Goal: Task Accomplishment & Management: Use online tool/utility

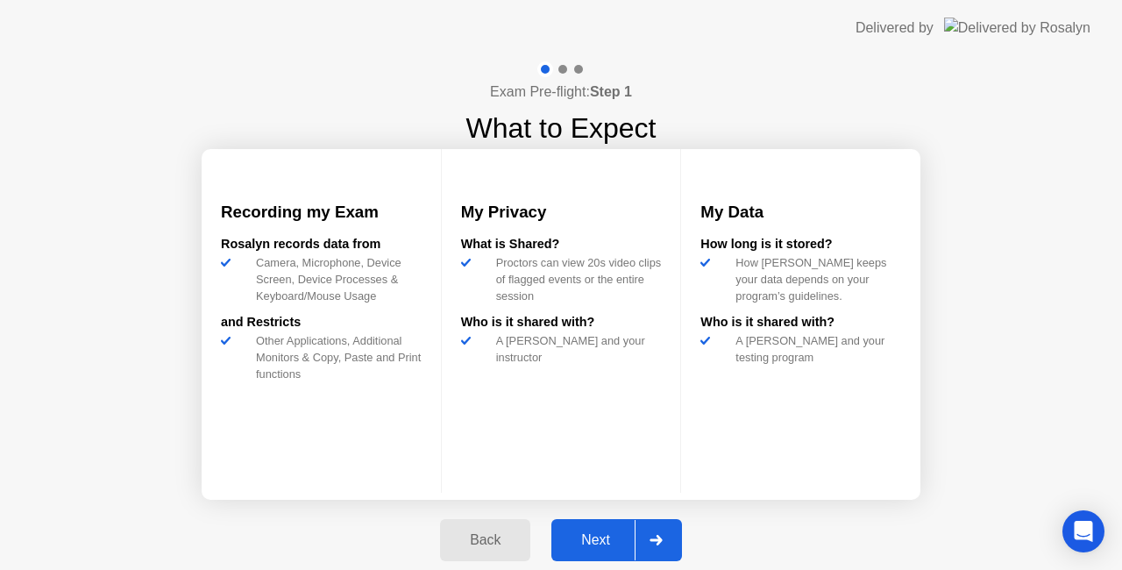
click at [604, 535] on div "Next" at bounding box center [596, 540] width 78 height 16
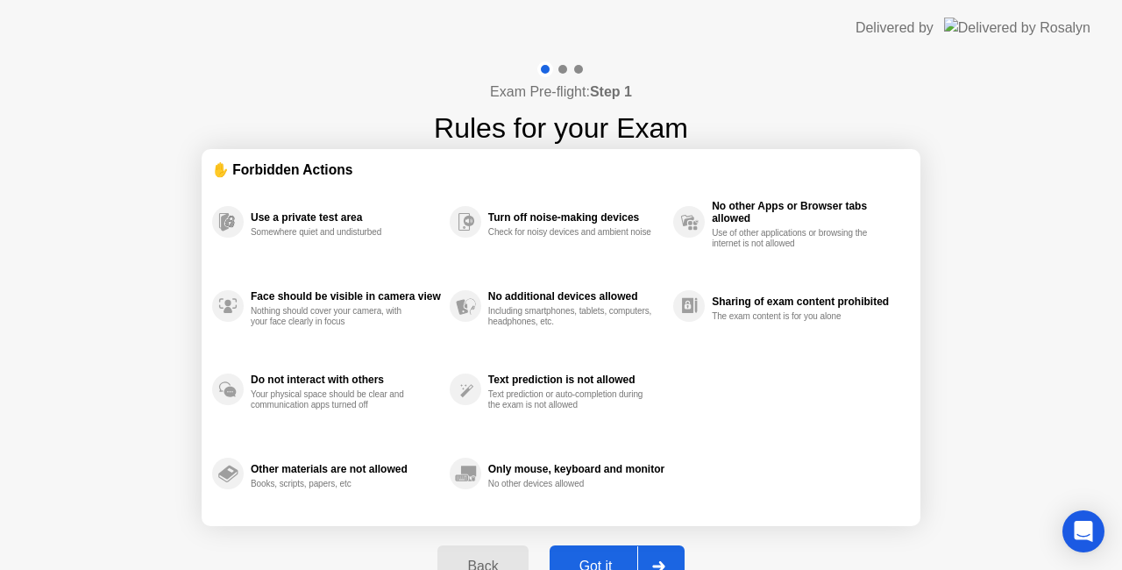
click at [587, 561] on div "Got it" at bounding box center [596, 566] width 82 height 16
select select "**********"
select select "*******"
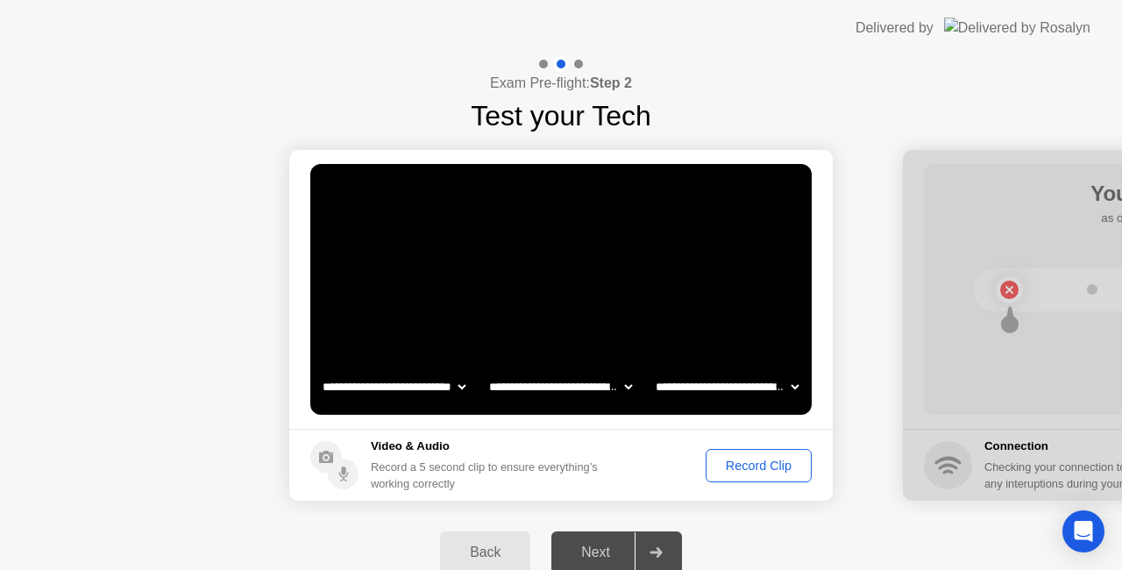
click at [736, 463] on div "Record Clip" at bounding box center [759, 465] width 94 height 14
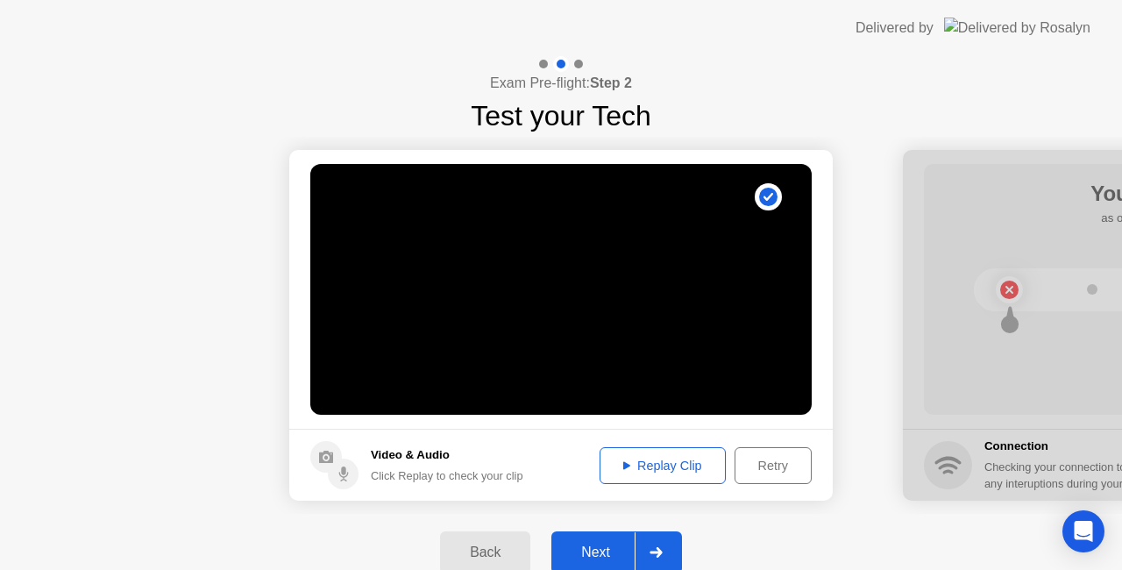
click at [666, 465] on div "Replay Clip" at bounding box center [663, 465] width 114 height 14
click at [605, 548] on div "Next" at bounding box center [596, 552] width 78 height 16
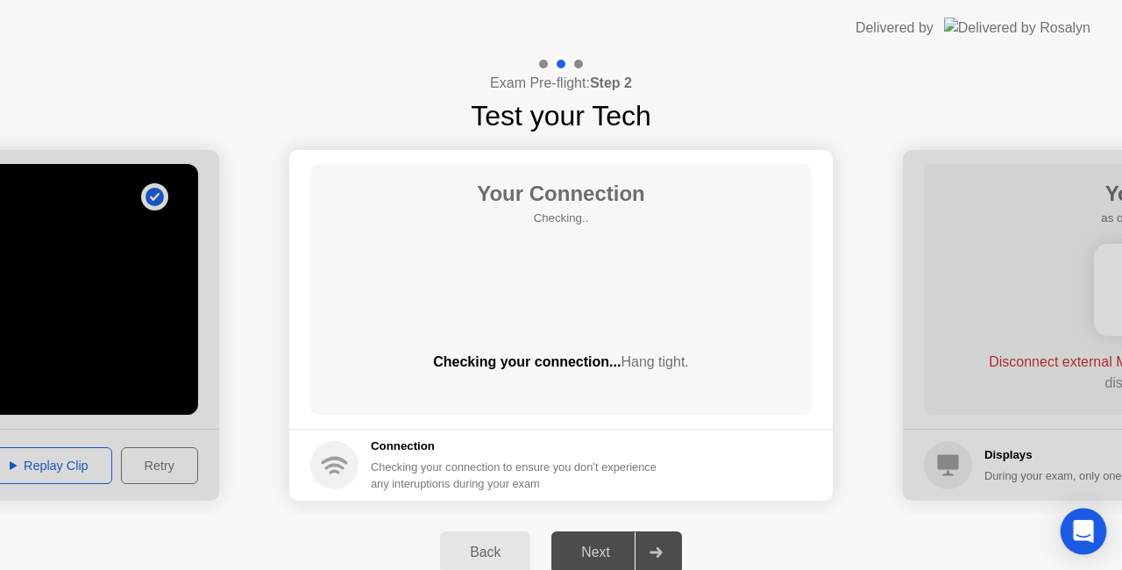
click at [1073, 526] on div "Open Intercom Messenger" at bounding box center [1083, 531] width 46 height 46
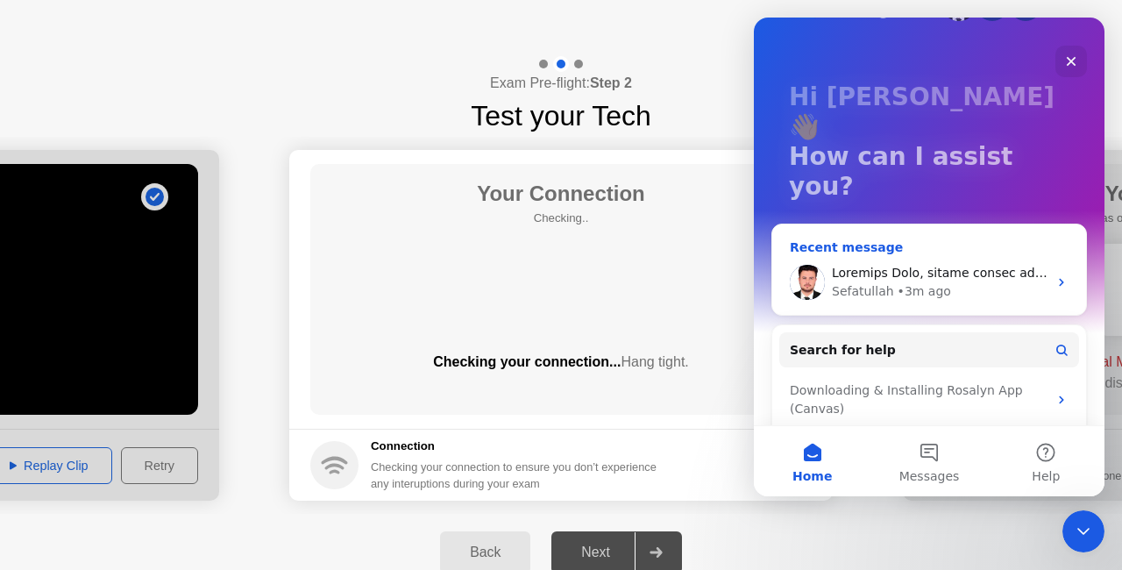
scroll to position [88, 0]
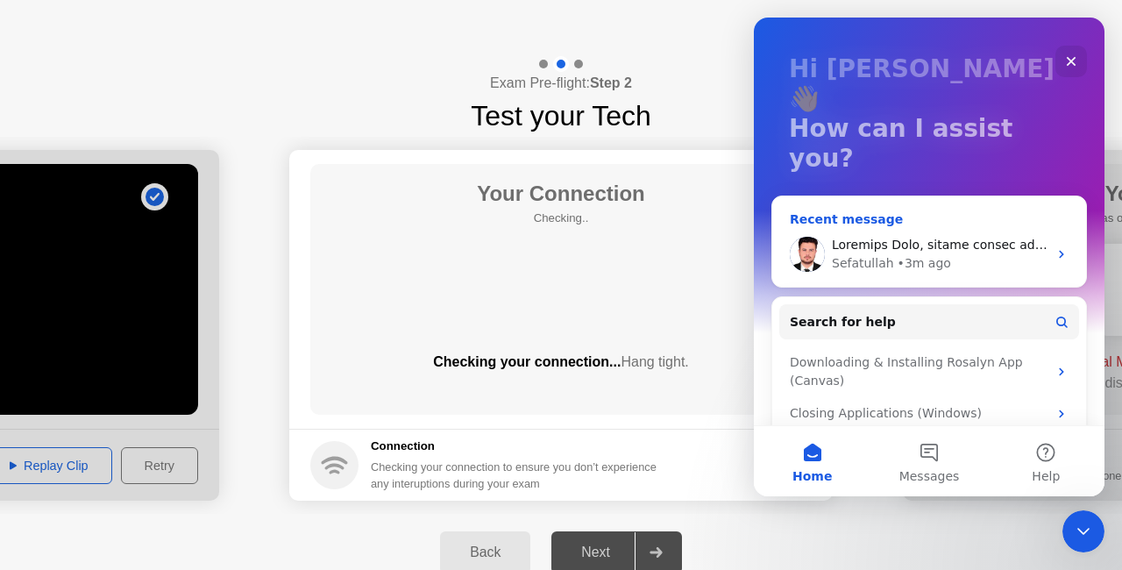
click at [930, 254] on div "• 3m ago" at bounding box center [923, 263] width 53 height 18
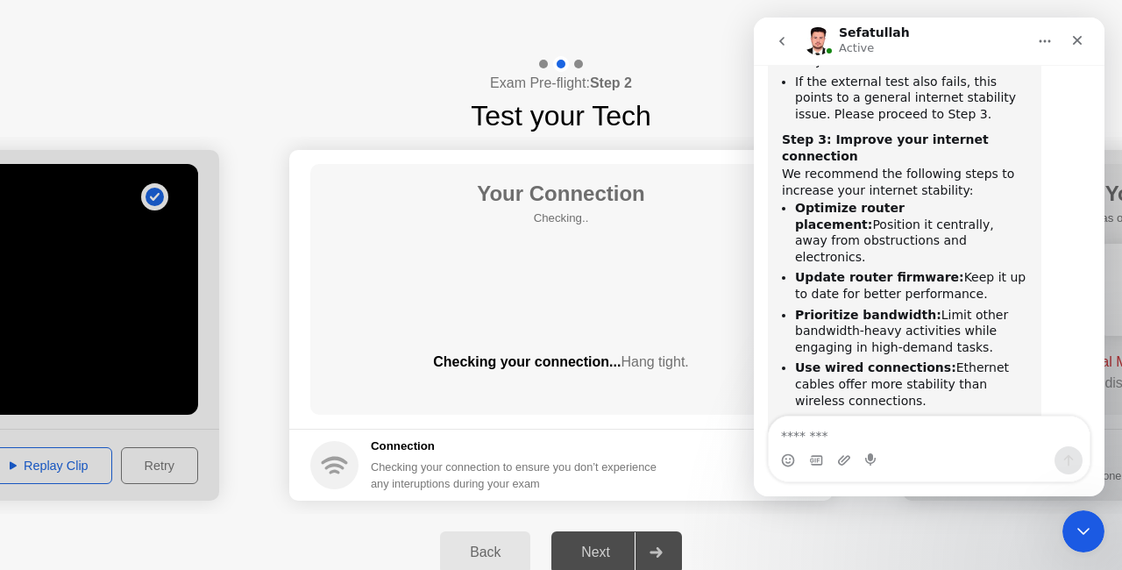
scroll to position [1832, 0]
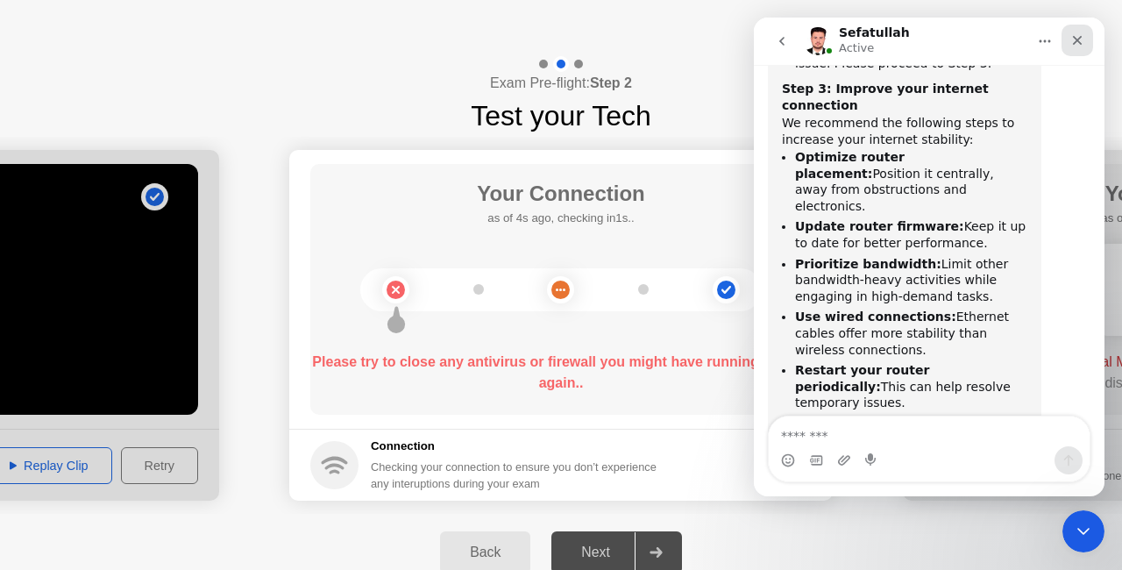
click at [1079, 41] on icon "Close" at bounding box center [1078, 41] width 10 height 10
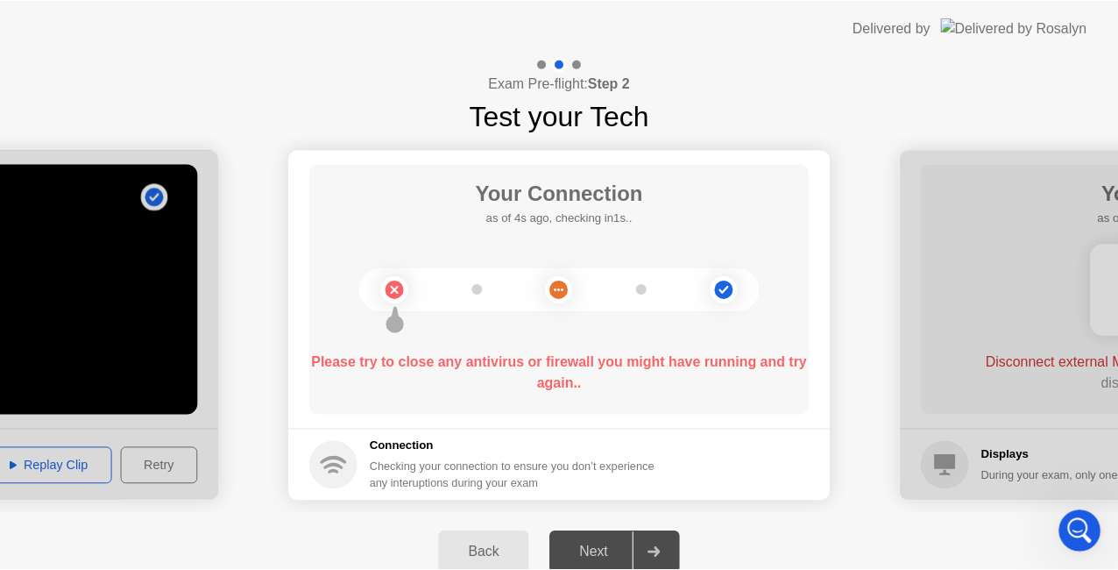
scroll to position [1607, 0]
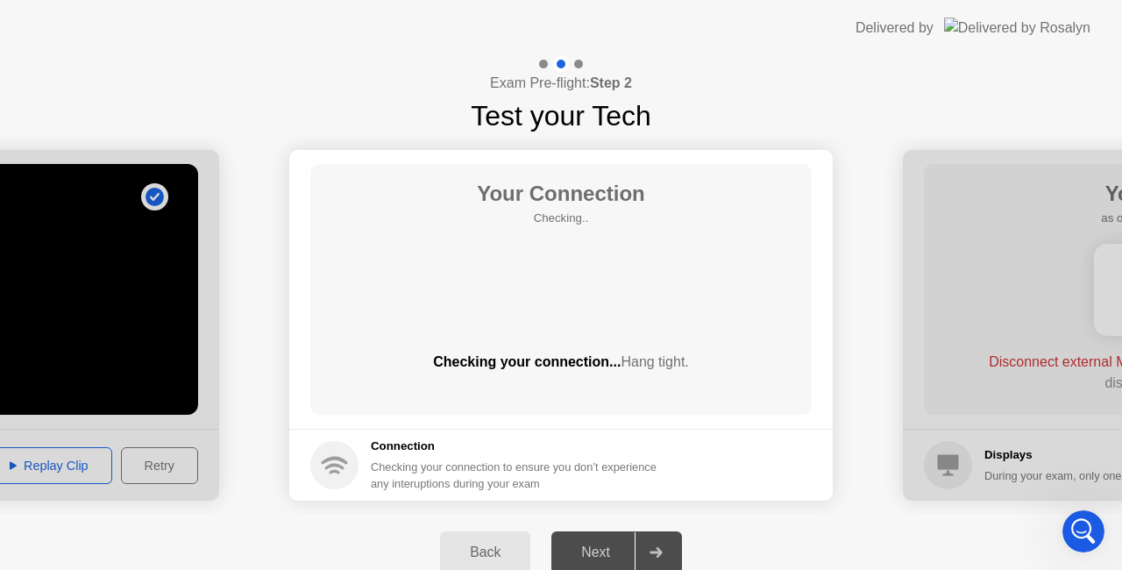
click at [499, 554] on div "Back" at bounding box center [485, 552] width 80 height 16
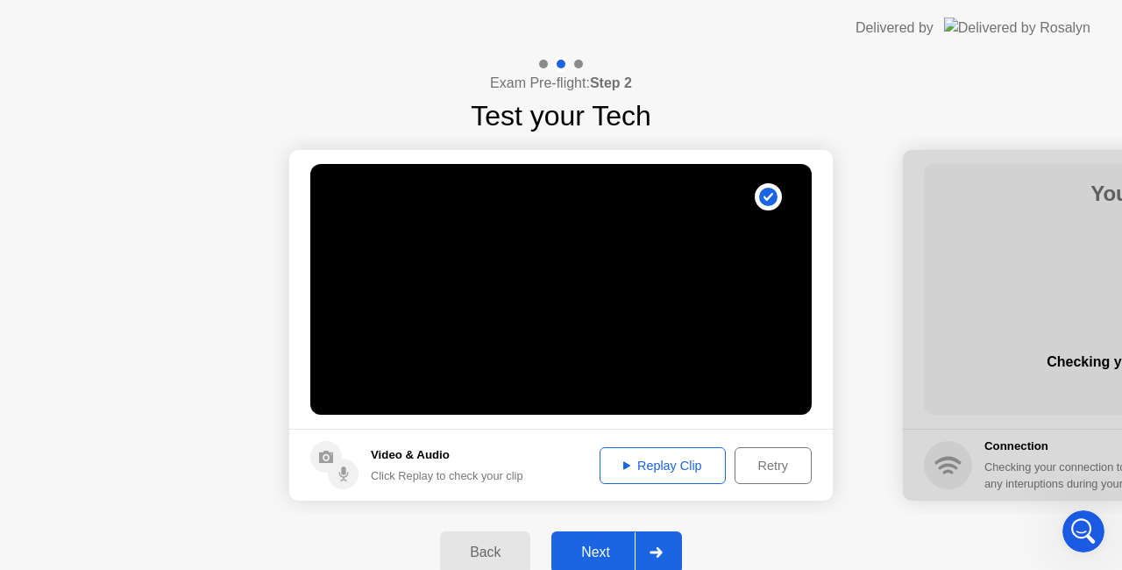
click at [771, 469] on div "Retry" at bounding box center [773, 465] width 65 height 14
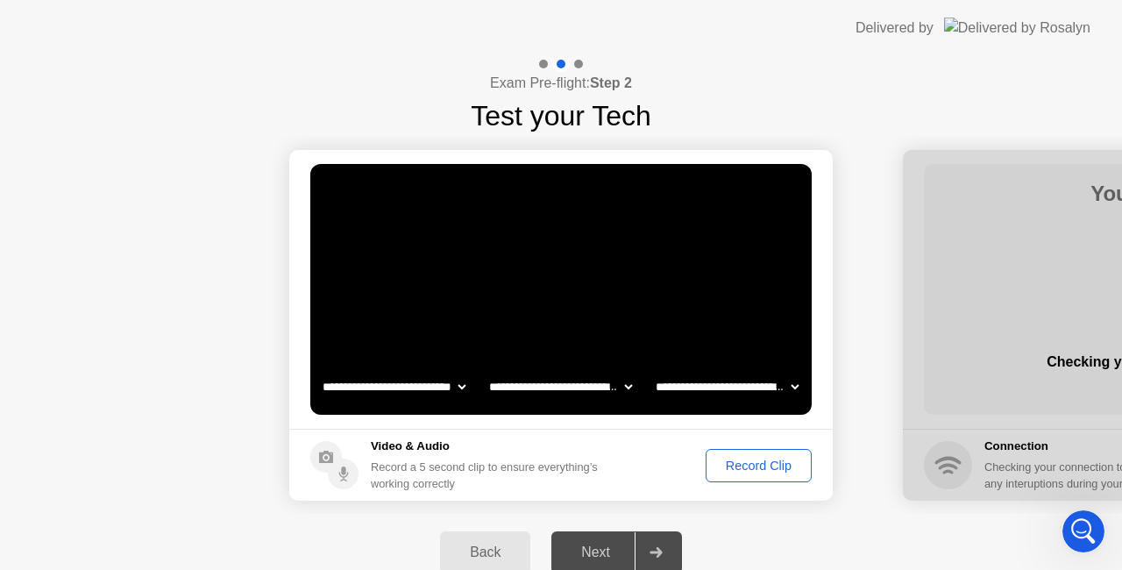
click at [462, 555] on div "Back" at bounding box center [485, 552] width 80 height 16
